Goal: Transaction & Acquisition: Purchase product/service

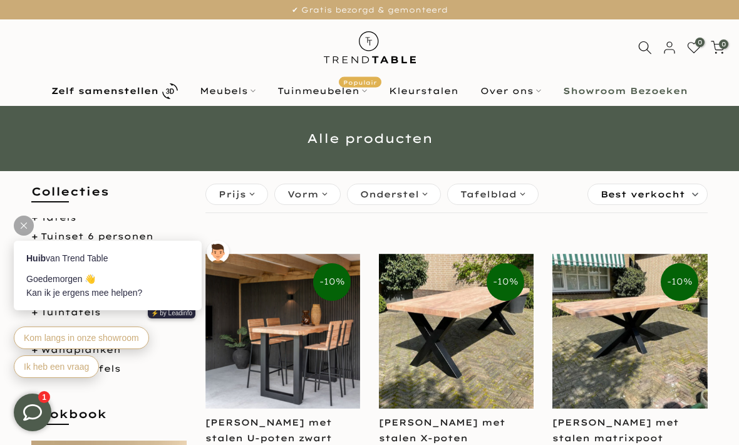
click at [651, 47] on icon at bounding box center [646, 48] width 14 height 14
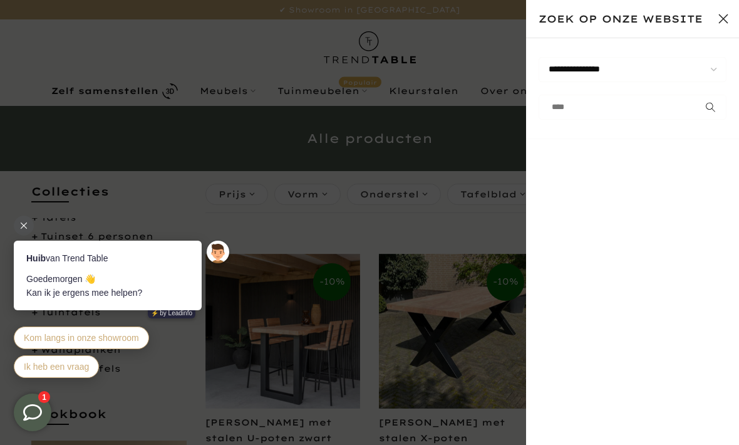
click at [621, 69] on select "**********" at bounding box center [633, 69] width 188 height 25
click at [725, 25] on button "Sluit zoeken" at bounding box center [723, 18] width 31 height 31
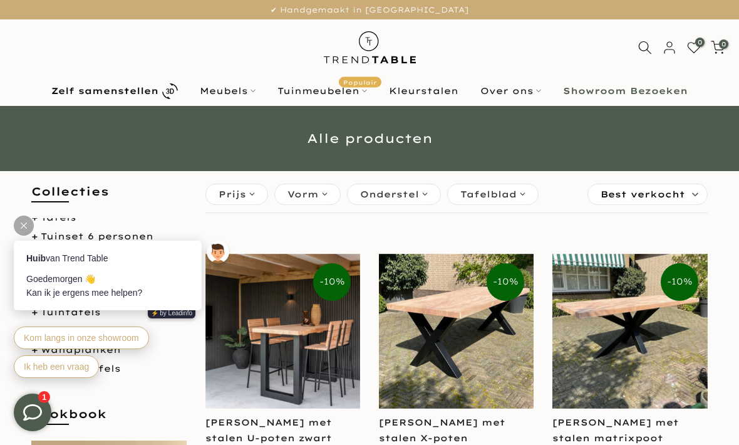
click at [633, 44] on div "0 0 / €0,00" at bounding box center [647, 47] width 185 height 15
click at [634, 51] on div at bounding box center [646, 48] width 24 height 14
click at [639, 52] on icon at bounding box center [646, 48] width 14 height 14
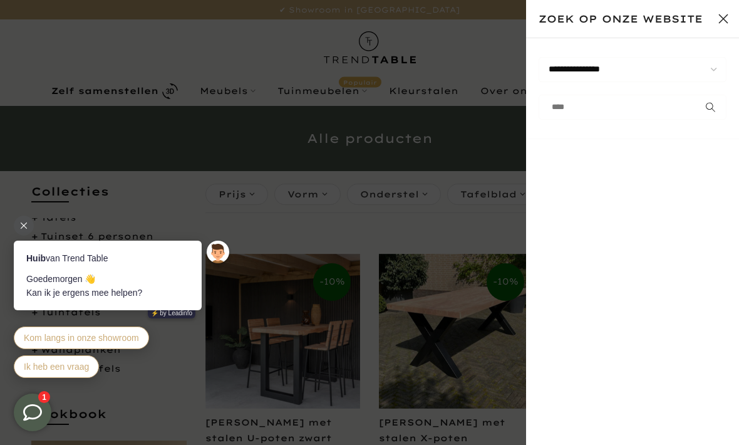
click at [581, 113] on input "text" at bounding box center [633, 107] width 188 height 25
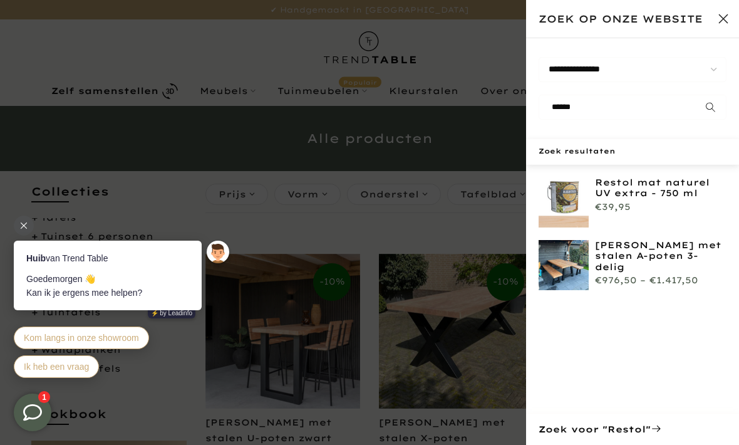
type input "******"
click at [719, 103] on button "submit" at bounding box center [711, 107] width 31 height 25
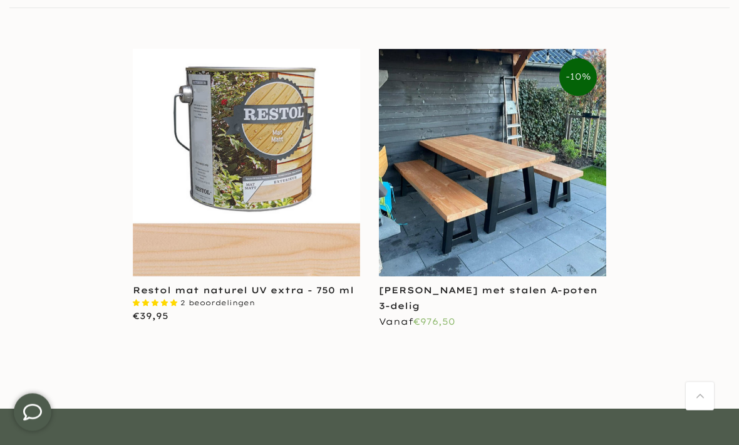
scroll to position [294, 0]
click at [198, 204] on img at bounding box center [246, 162] width 227 height 227
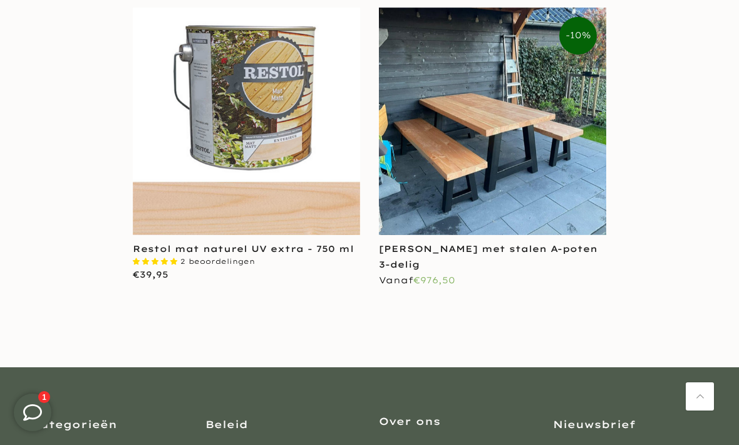
scroll to position [335, 0]
